Goal: Check status: Check status

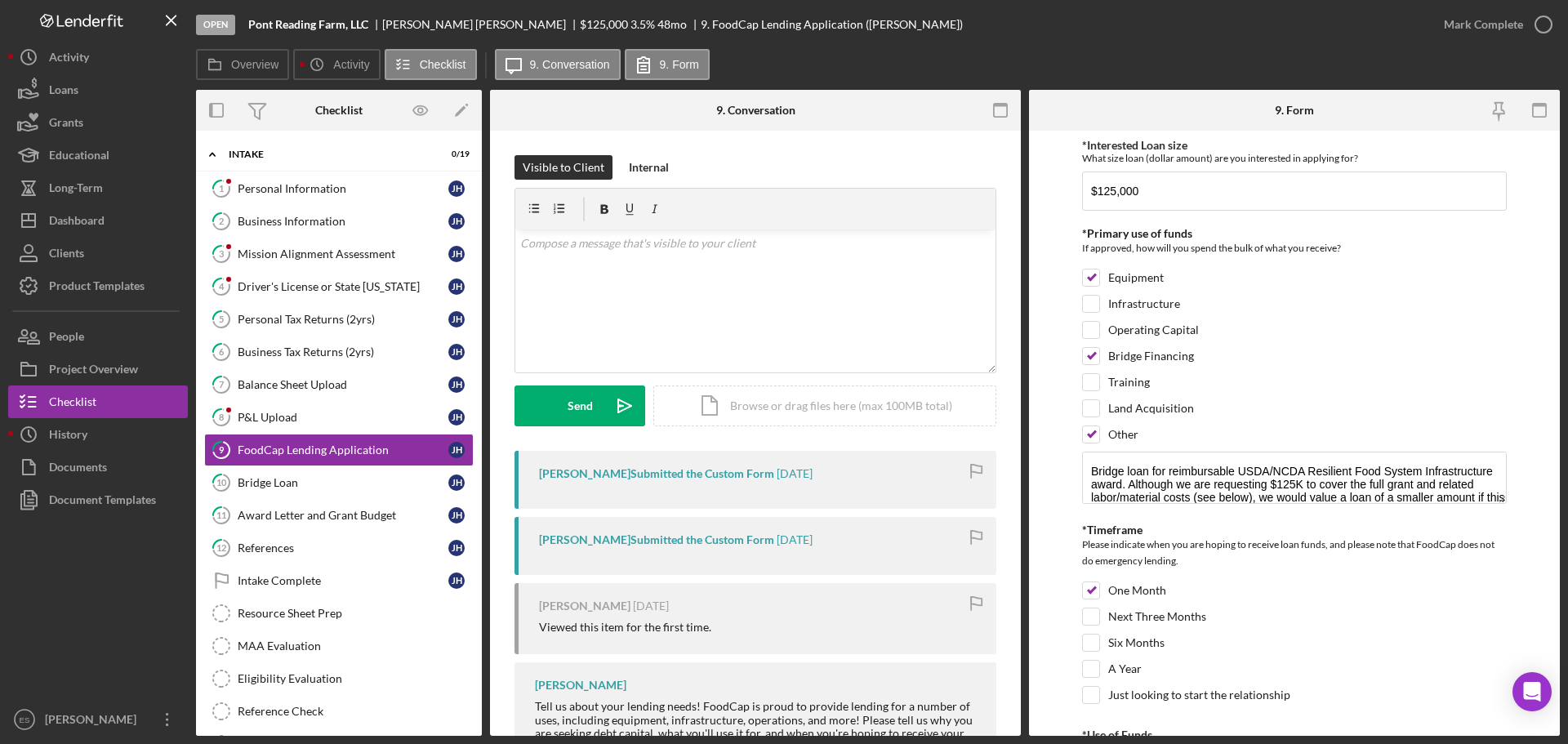
scroll to position [81, 0]
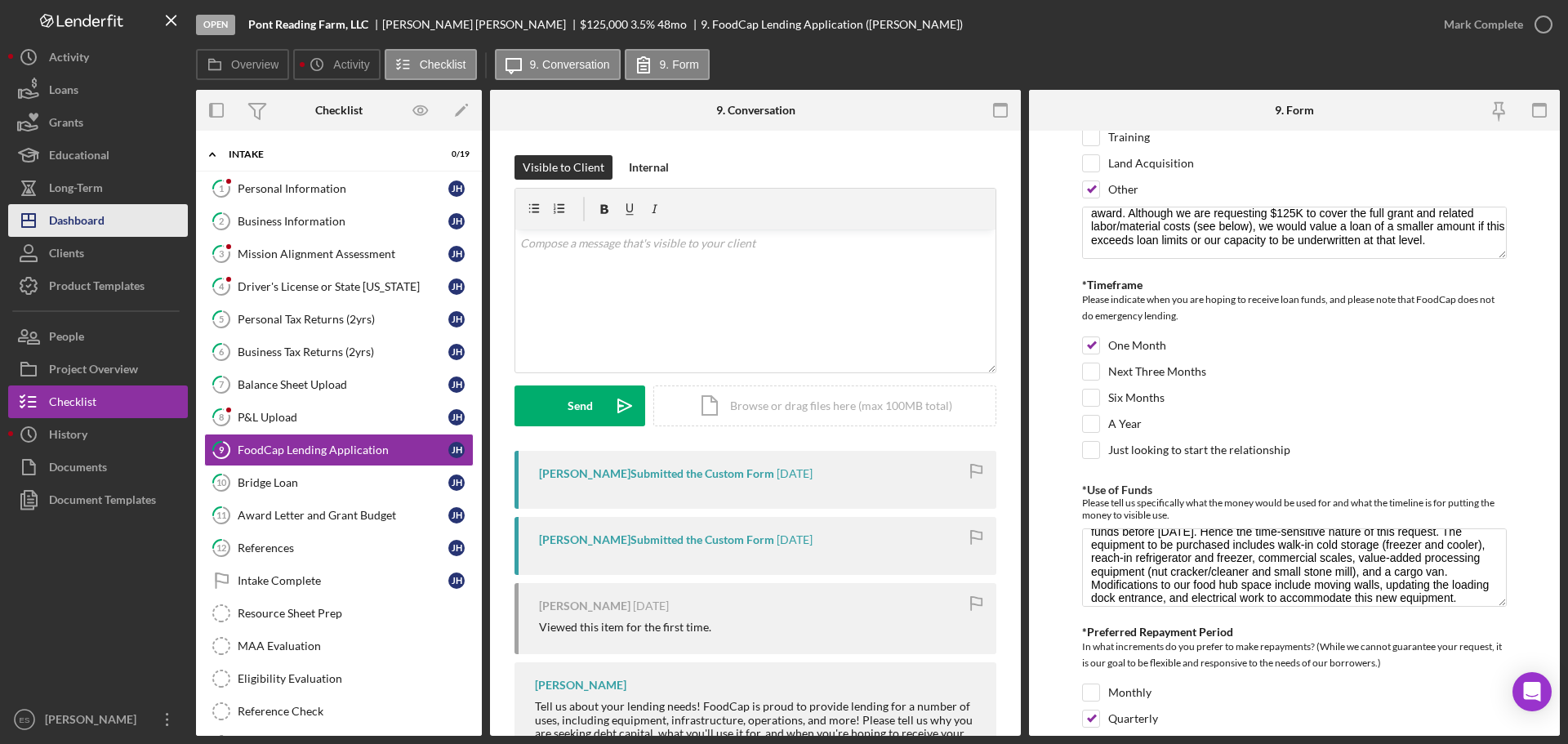
click at [108, 223] on button "Icon/Dashboard Dashboard" at bounding box center [98, 220] width 180 height 32
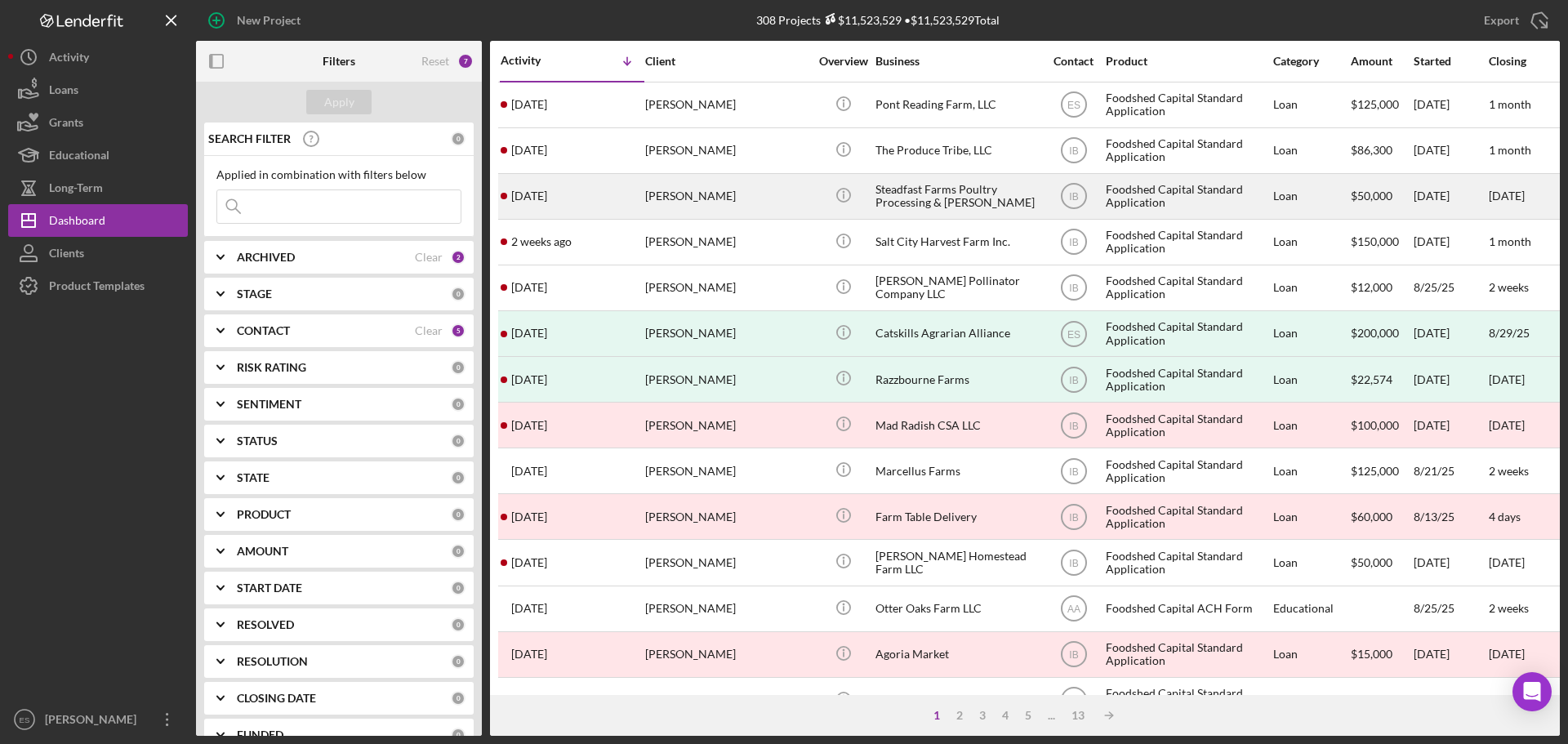
click at [740, 195] on div "[PERSON_NAME]" at bounding box center [727, 196] width 163 height 43
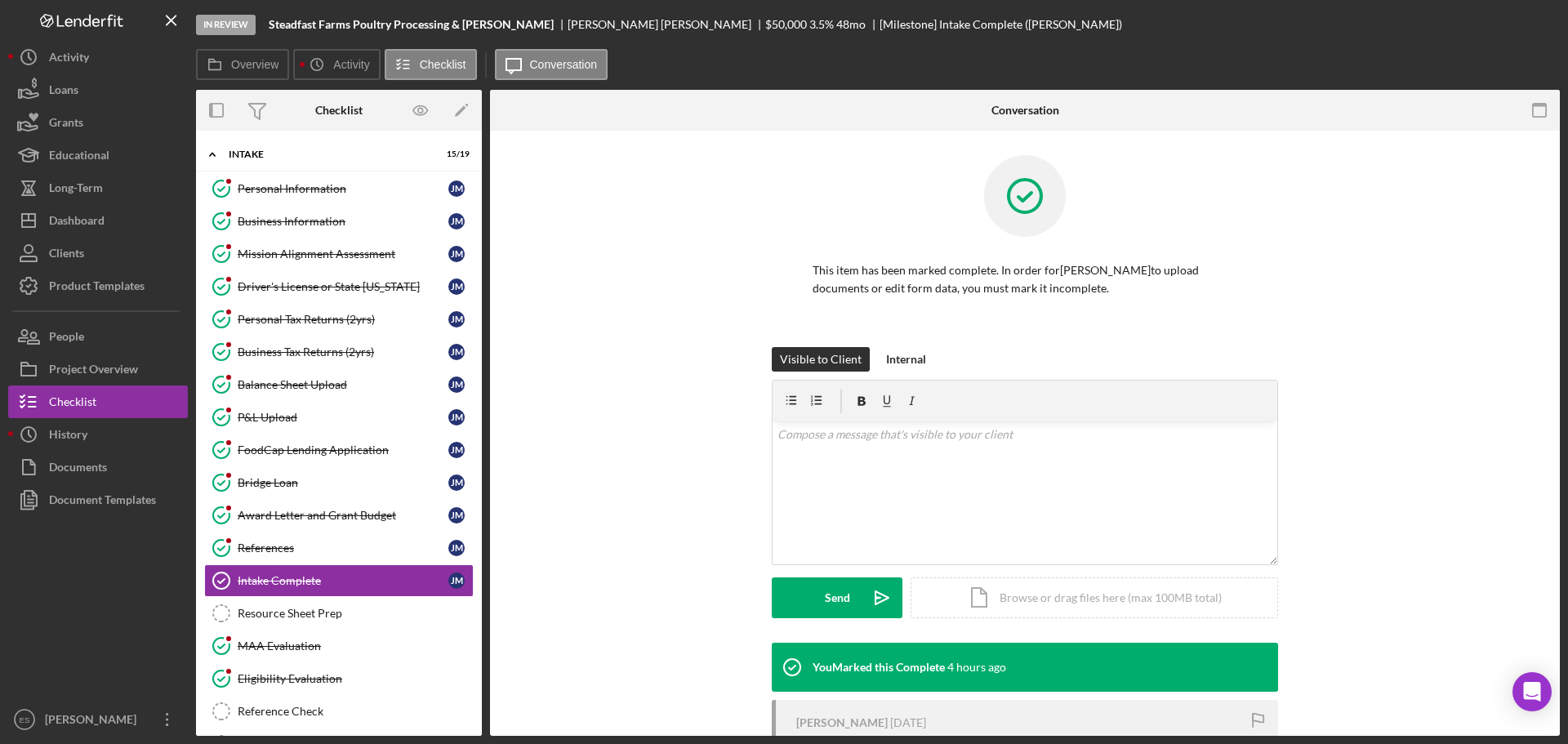
scroll to position [145, 0]
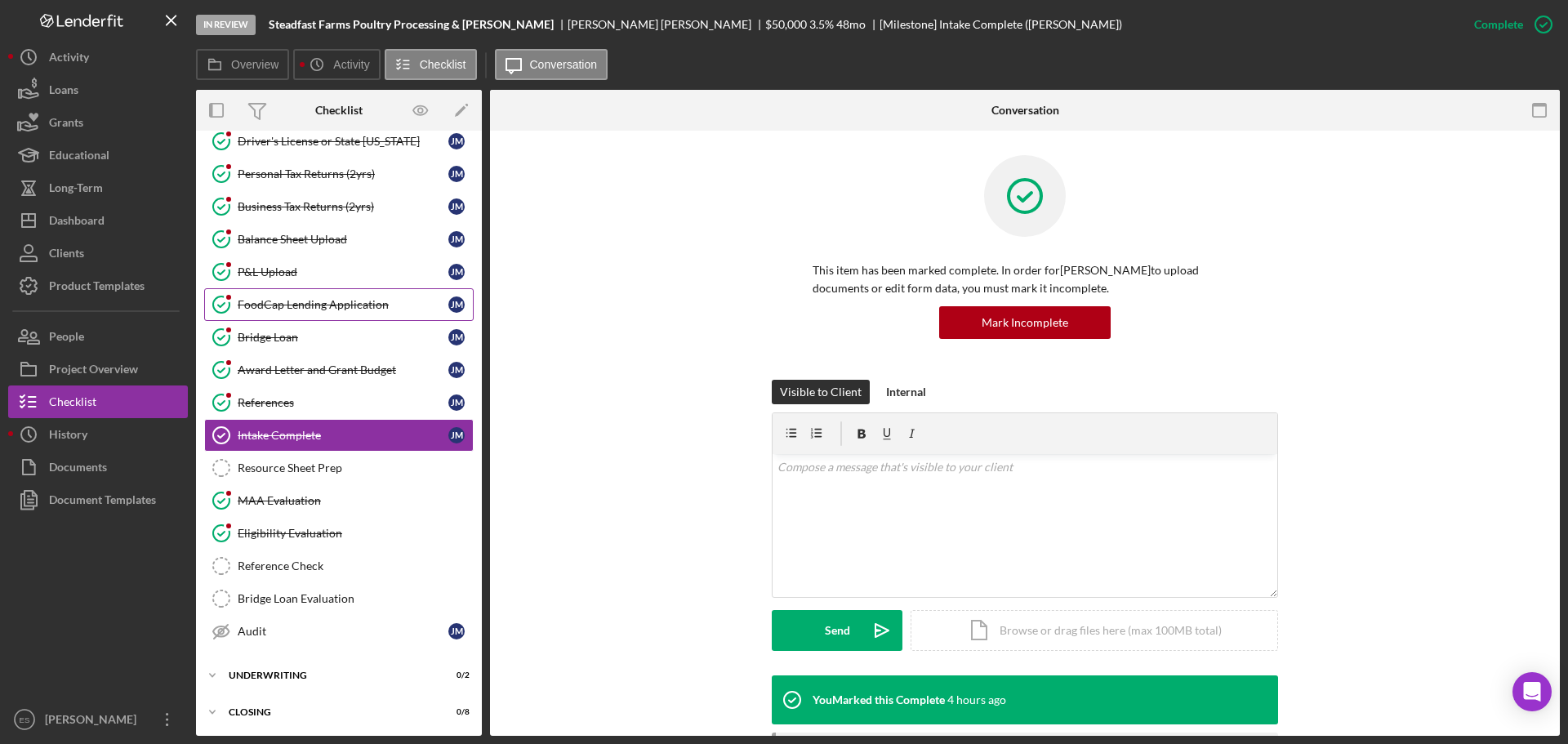
click at [335, 301] on div "FoodCap Lending Application" at bounding box center [343, 304] width 210 height 13
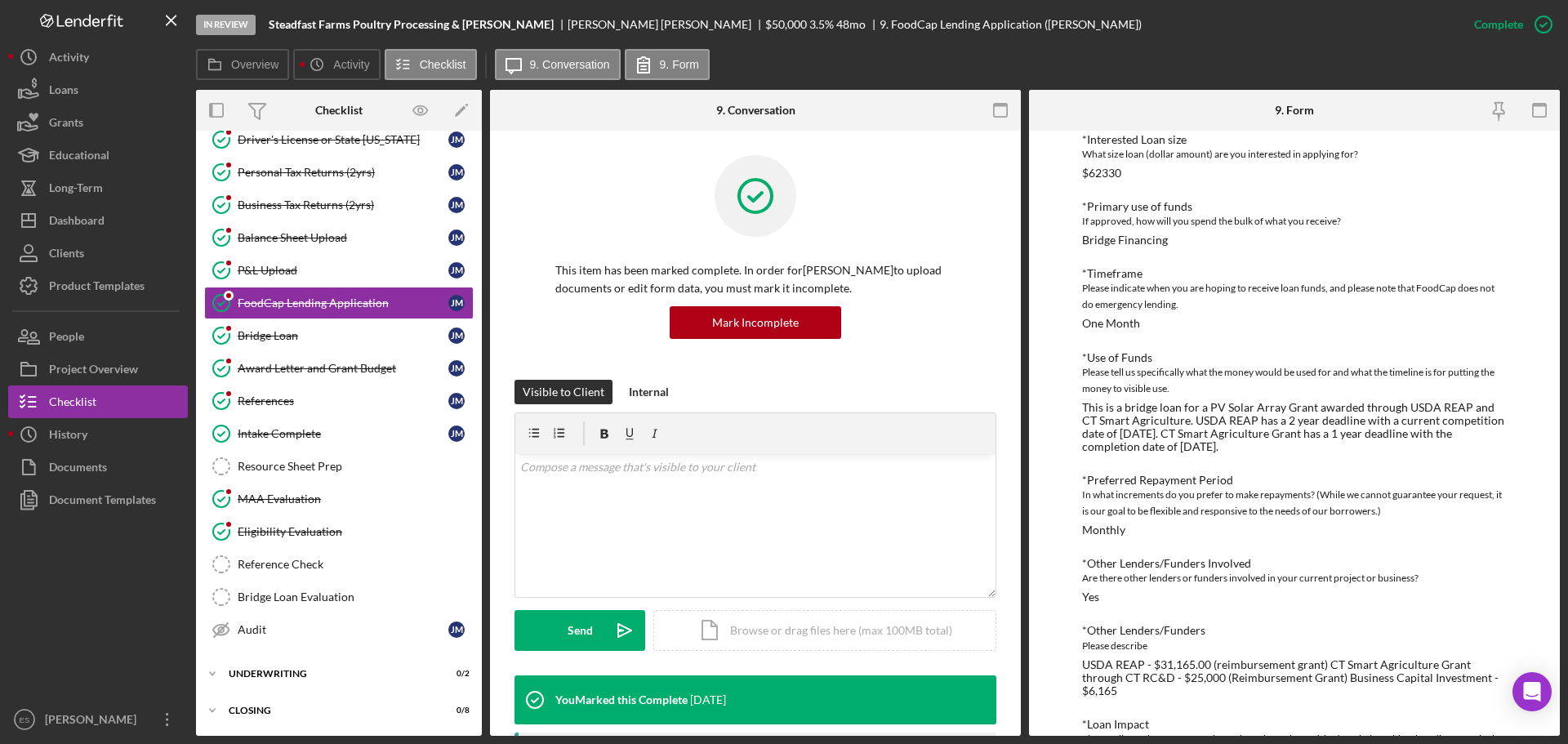
scroll to position [245, 0]
